Goal: Information Seeking & Learning: Find specific fact

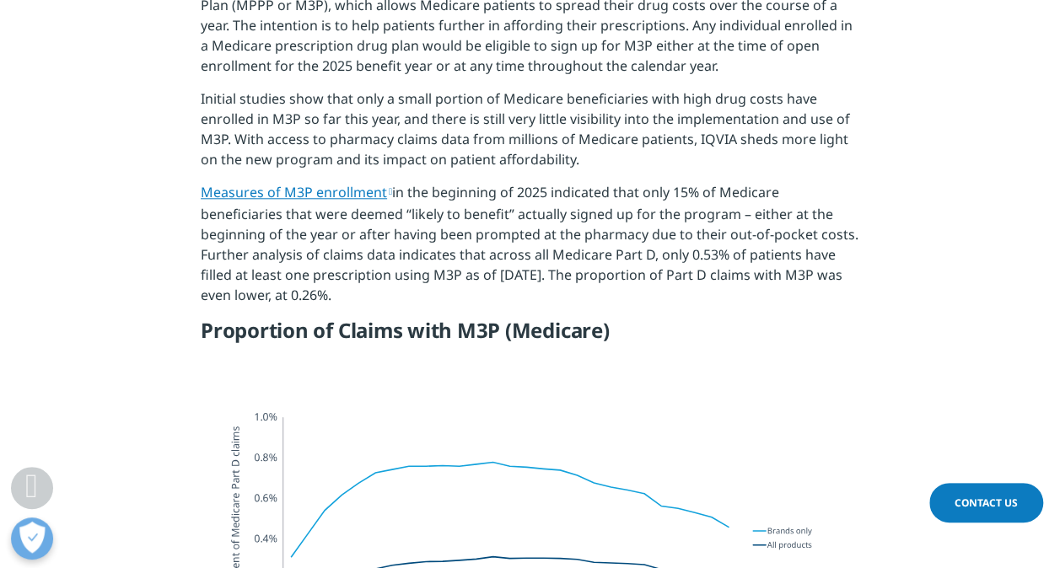
scroll to position [759, 0]
click at [371, 294] on p "Measures of M3P enrollment in the beginning of 2025 indicated that only 15% of …" at bounding box center [530, 249] width 659 height 136
drag, startPoint x: 329, startPoint y: 296, endPoint x: 180, endPoint y: 197, distance: 178.2
copy p "Measures of M3P enrollment in the beginning of 2025 indicated that only 15% of …"
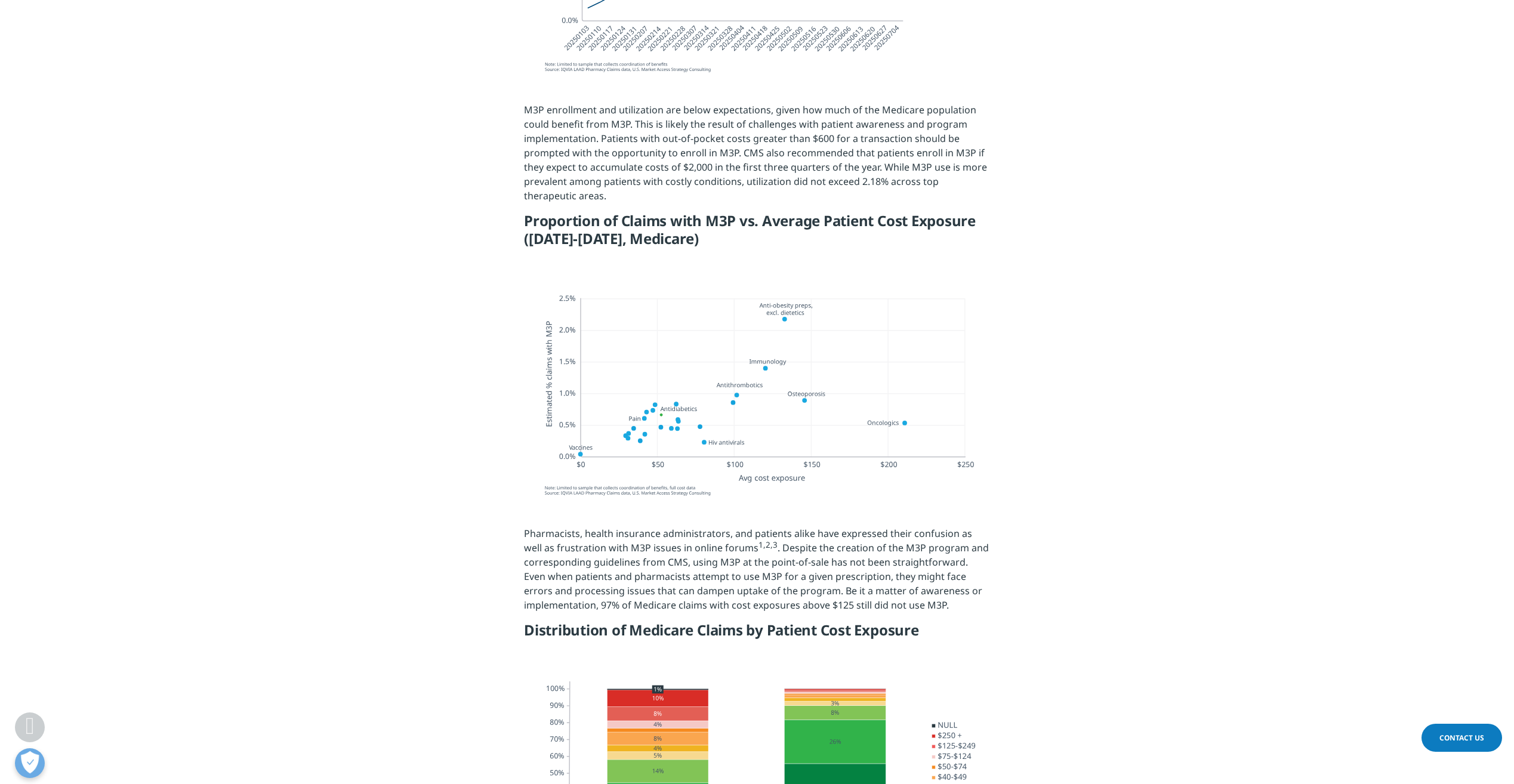
scroll to position [895, 0]
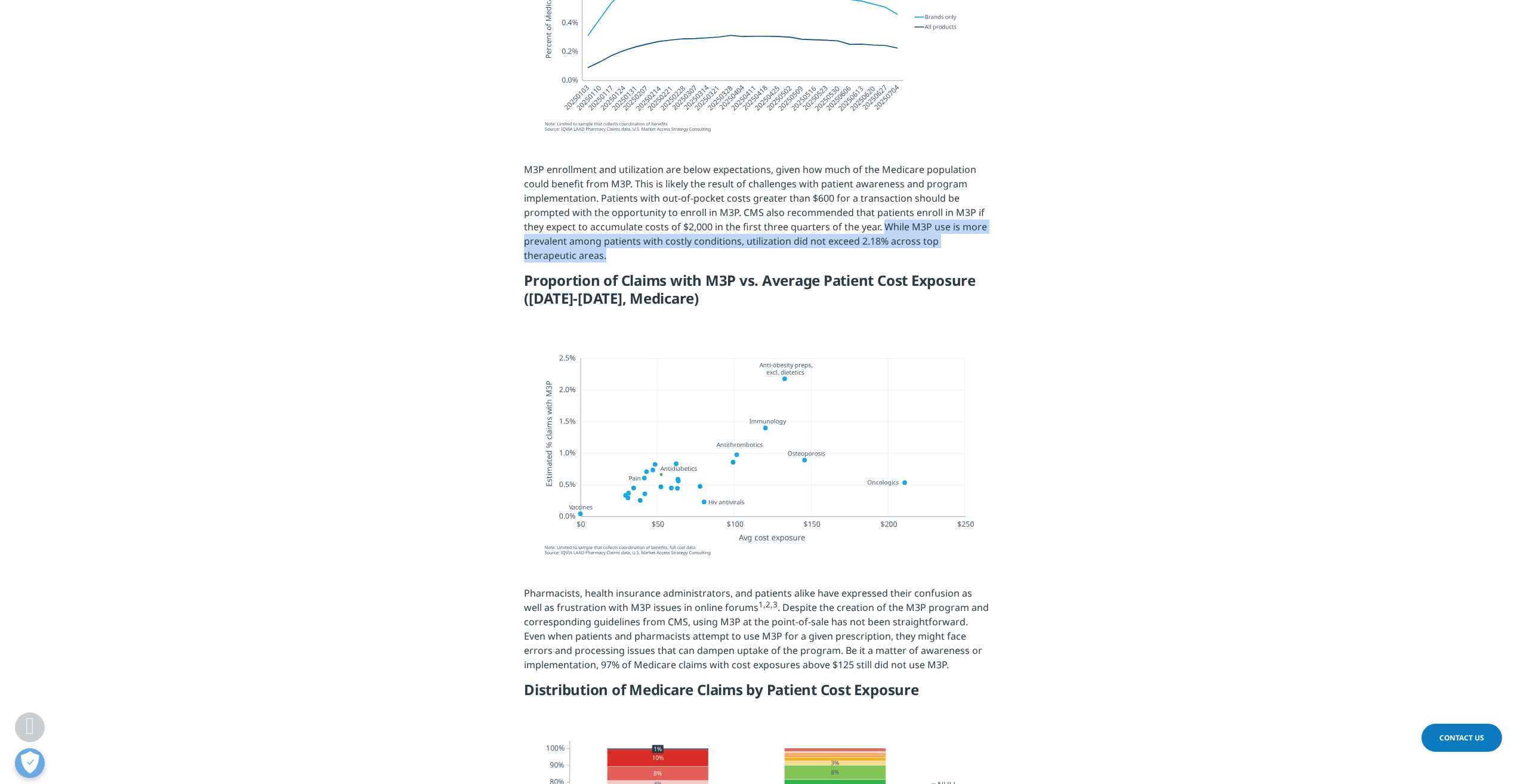
drag, startPoint x: 883, startPoint y: 223, endPoint x: 573, endPoint y: 257, distance: 311.9
click at [573, 257] on p "M3P enrollment and utilization are below expectations, given how much of the Me…" at bounding box center [757, 217] width 466 height 109
copy p "While M3P use is more prevalent among patients with costly conditions, utilizat…"
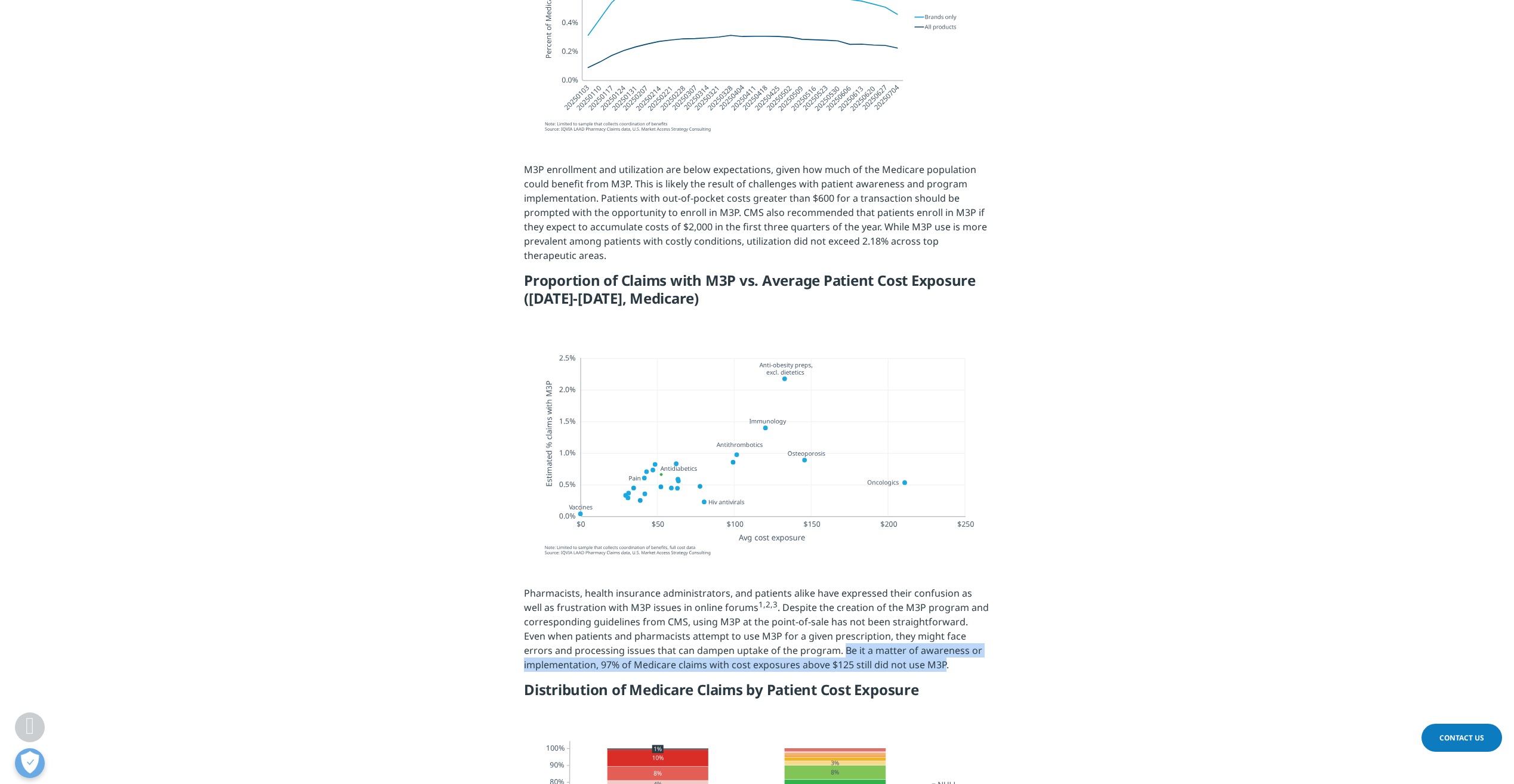
drag, startPoint x: 793, startPoint y: 654, endPoint x: 943, endPoint y: 666, distance: 150.5
click at [750, 402] on p "Pharmacists, health insurance administrators, and patients alike have expressed…" at bounding box center [757, 633] width 466 height 95
copy p "Be it a matter of awareness or implementation, 97% of Medicare claims with cost…"
